Goal: Find specific page/section: Find specific page/section

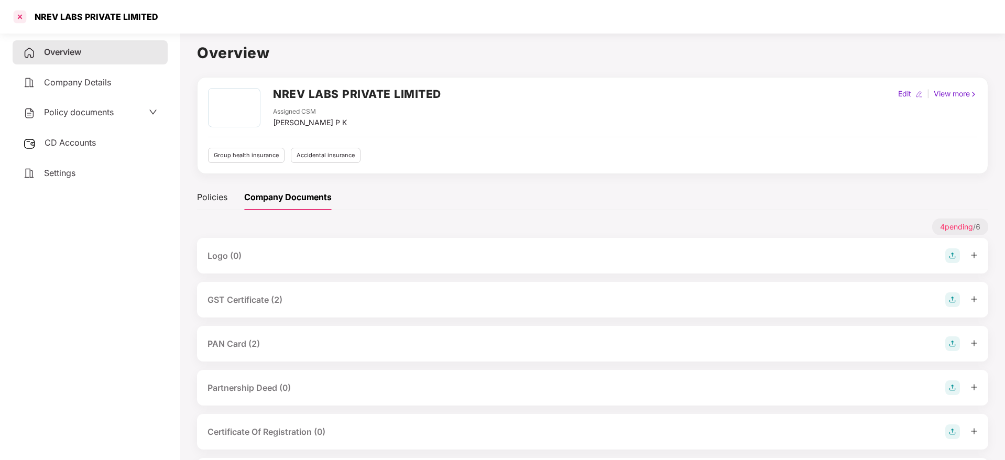
click at [24, 20] on div at bounding box center [20, 16] width 17 height 17
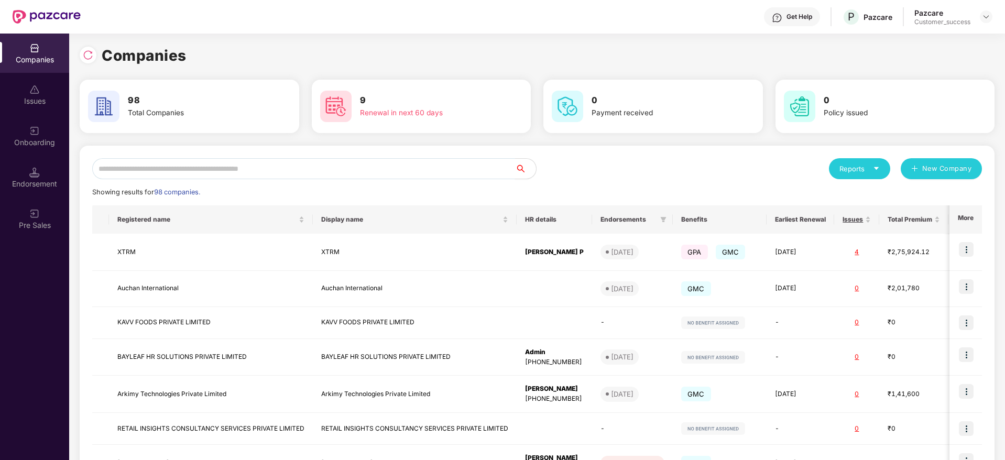
click at [202, 169] on input "text" at bounding box center [303, 168] width 423 height 21
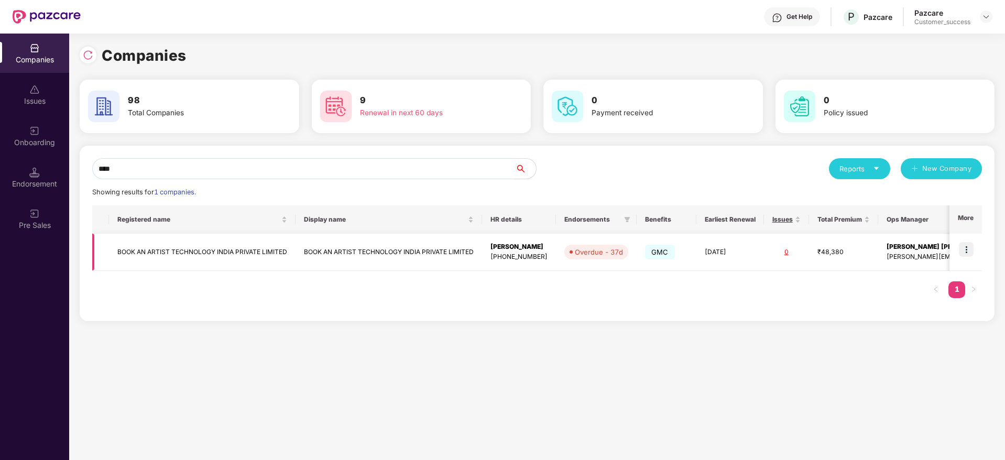
type input "****"
click at [966, 249] on img at bounding box center [966, 249] width 15 height 15
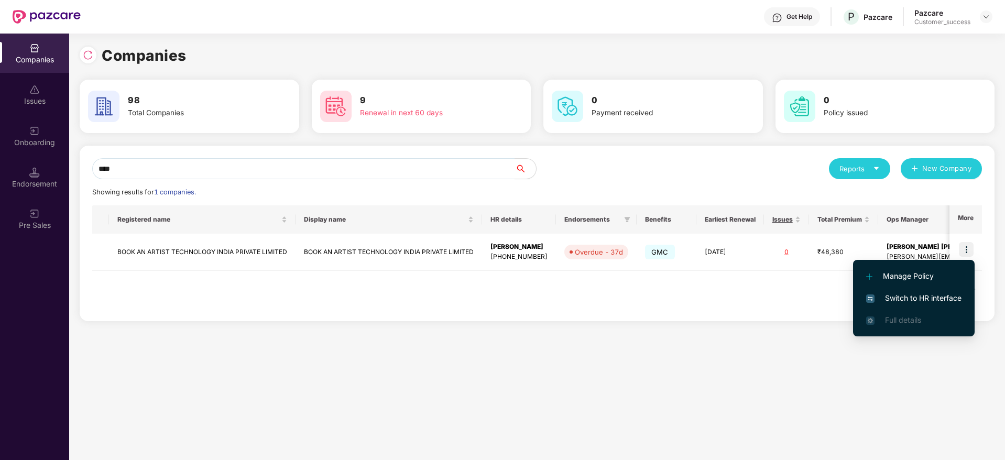
click at [890, 299] on span "Switch to HR interface" at bounding box center [913, 298] width 95 height 12
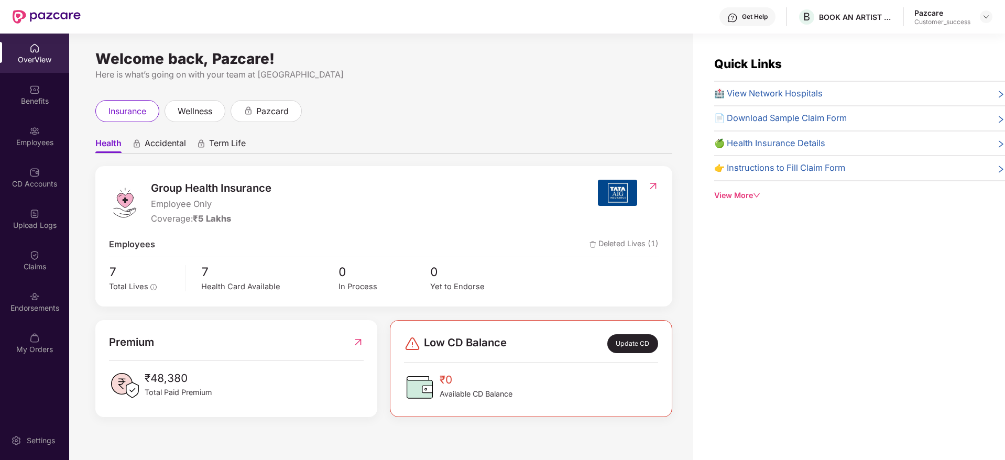
click at [58, 139] on div "Employees" at bounding box center [34, 142] width 69 height 10
